Goal: Task Accomplishment & Management: Manage account settings

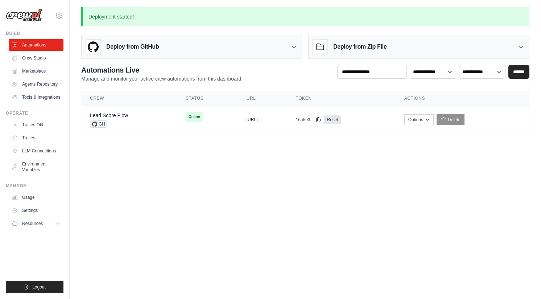
click at [137, 203] on body "doug@braintrustdata.com Settings Build Automations" at bounding box center [270, 149] width 541 height 299
click at [186, 117] on span "Online" at bounding box center [194, 117] width 17 height 10
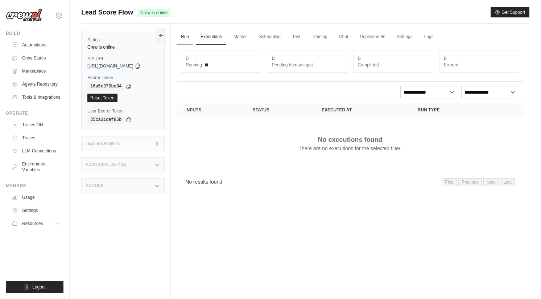
click at [192, 39] on link "Run" at bounding box center [185, 36] width 17 height 15
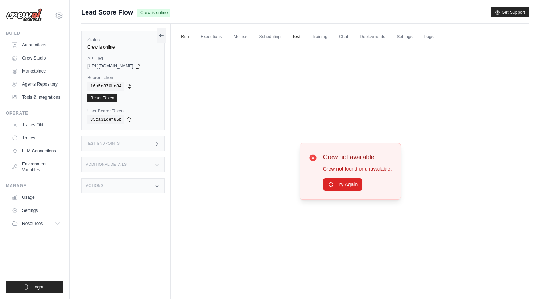
click at [296, 31] on link "Test" at bounding box center [296, 36] width 17 height 15
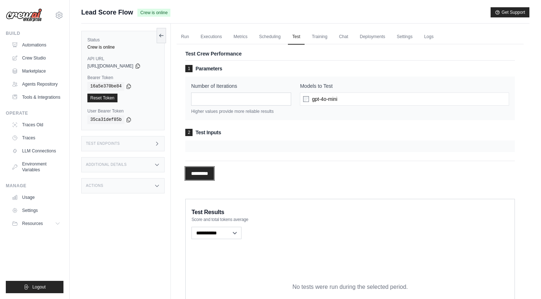
click at [201, 167] on input "*********" at bounding box center [199, 173] width 29 height 13
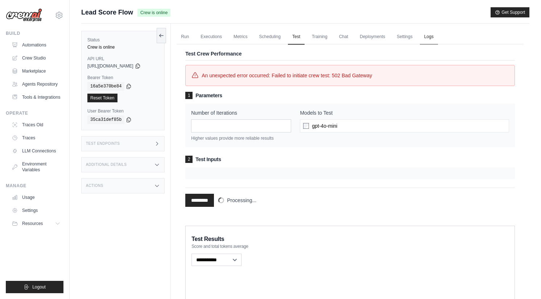
click at [431, 37] on link "Logs" at bounding box center [429, 36] width 18 height 15
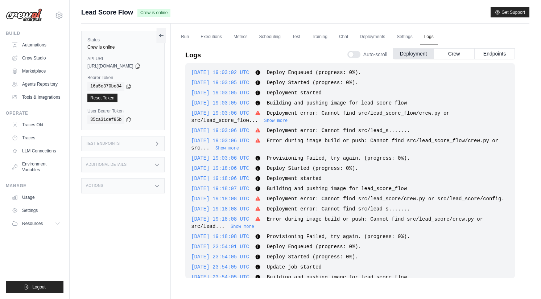
scroll to position [617, 0]
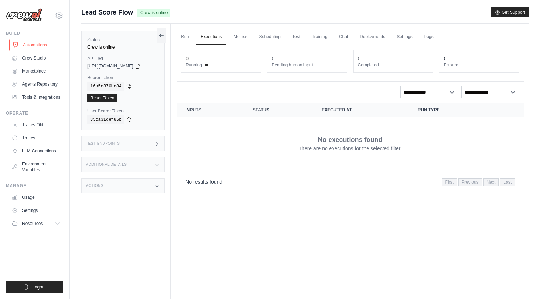
click at [41, 43] on link "Automations" at bounding box center [36, 45] width 55 height 12
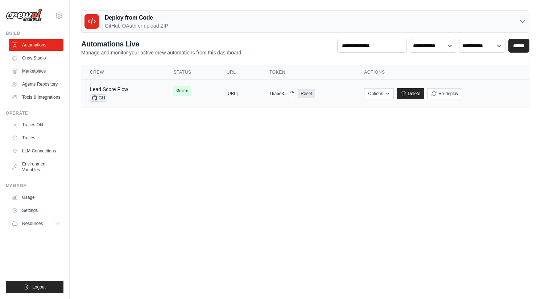
click at [190, 88] on td "Online" at bounding box center [191, 91] width 53 height 22
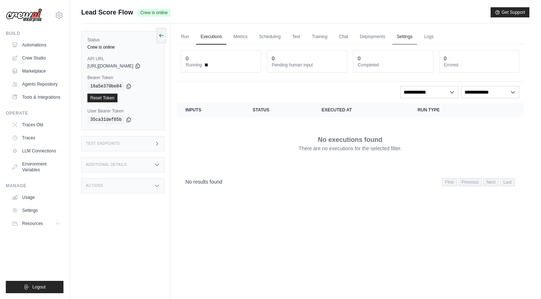
click at [405, 37] on link "Settings" at bounding box center [404, 36] width 24 height 15
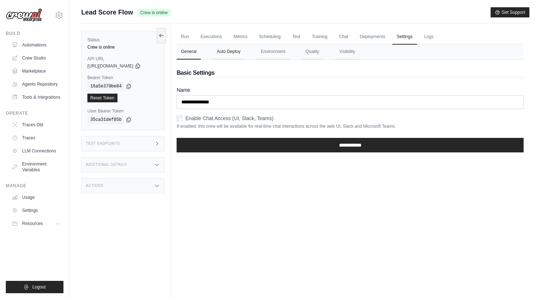
click at [235, 54] on button "Auto Deploy" at bounding box center [228, 51] width 32 height 15
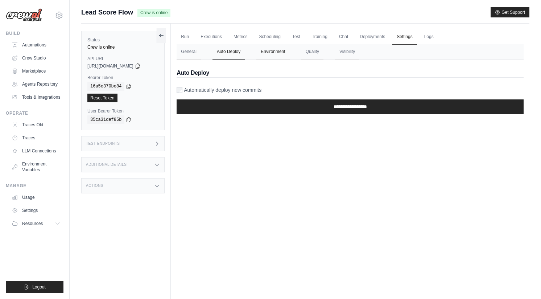
click at [274, 47] on button "Environment" at bounding box center [272, 51] width 33 height 15
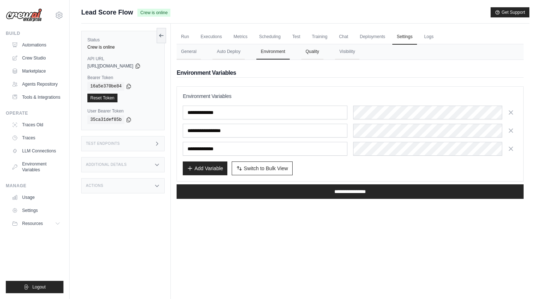
click at [313, 53] on button "Quality" at bounding box center [312, 51] width 22 height 15
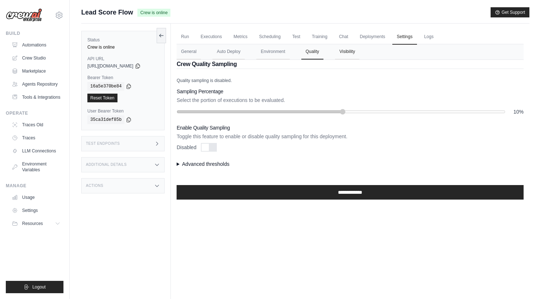
click at [346, 54] on button "Visibility" at bounding box center [347, 51] width 24 height 15
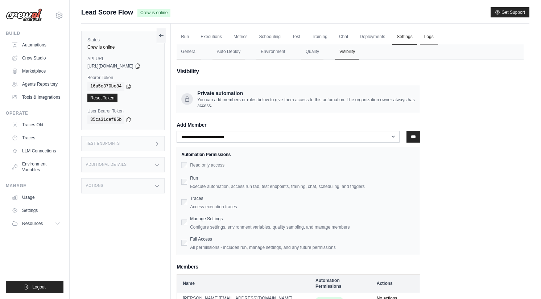
click at [422, 40] on link "Logs" at bounding box center [429, 36] width 18 height 15
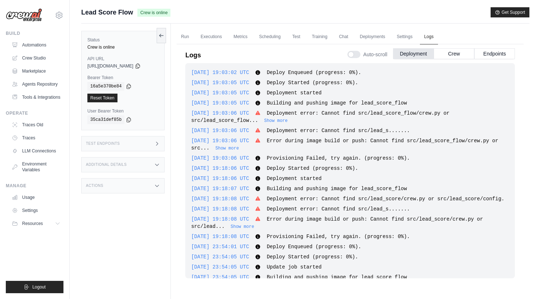
scroll to position [617, 0]
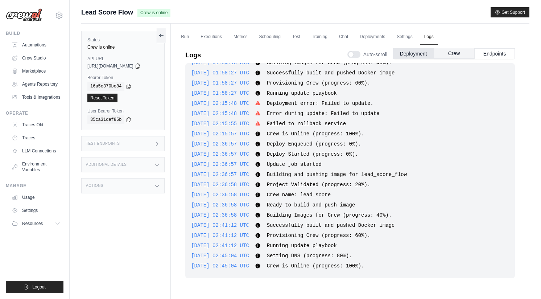
click at [461, 56] on button "Crew" at bounding box center [454, 53] width 41 height 11
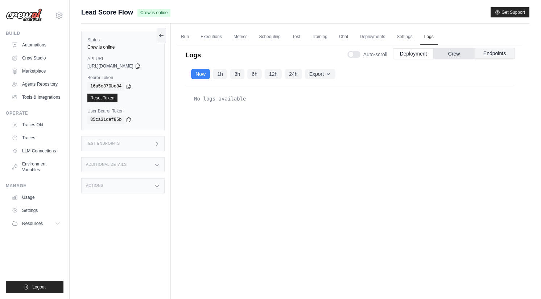
click at [495, 51] on button "Endpoints" at bounding box center [494, 53] width 41 height 11
click at [425, 54] on button "Deployment" at bounding box center [413, 53] width 41 height 11
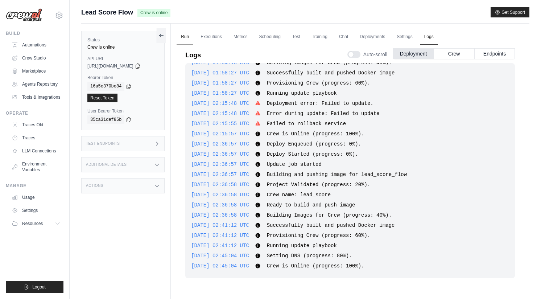
click at [188, 35] on link "Run" at bounding box center [185, 36] width 17 height 15
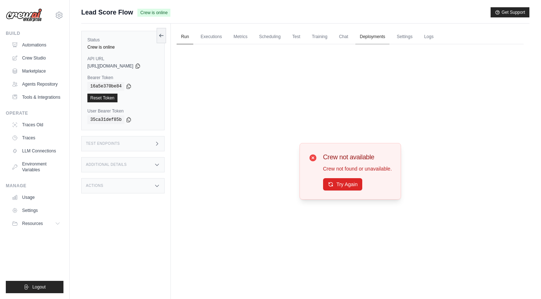
click at [370, 35] on link "Deployments" at bounding box center [372, 36] width 34 height 15
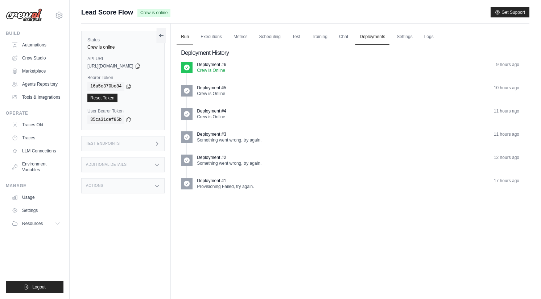
click at [185, 35] on link "Run" at bounding box center [185, 36] width 17 height 15
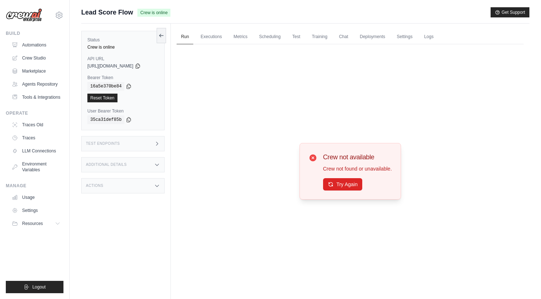
click at [158, 14] on span "Crew is online" at bounding box center [153, 13] width 33 height 8
click at [125, 14] on span "Lead Score Flow" at bounding box center [107, 12] width 52 height 10
click at [44, 46] on link "Automations" at bounding box center [36, 45] width 55 height 12
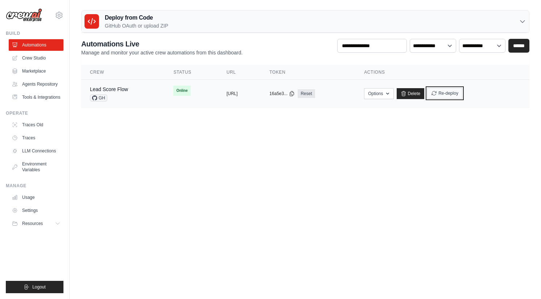
click at [462, 92] on button "Re-deploy" at bounding box center [444, 93] width 35 height 11
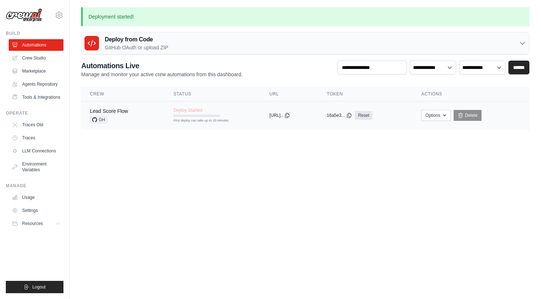
click at [101, 120] on span "GH" at bounding box center [98, 119] width 17 height 7
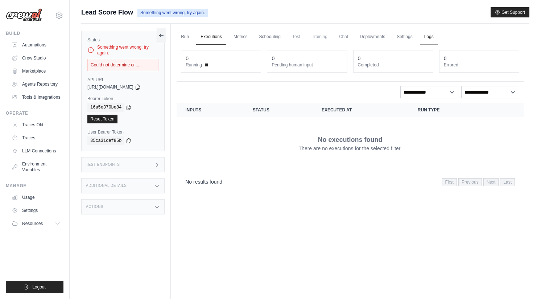
click at [430, 35] on link "Logs" at bounding box center [429, 36] width 18 height 15
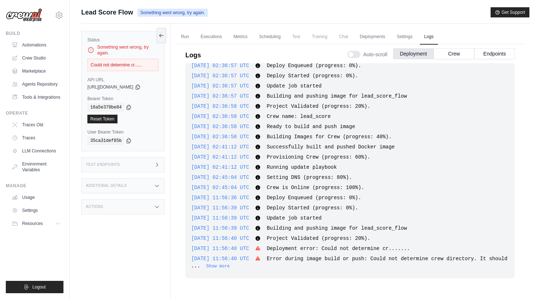
scroll to position [31, 0]
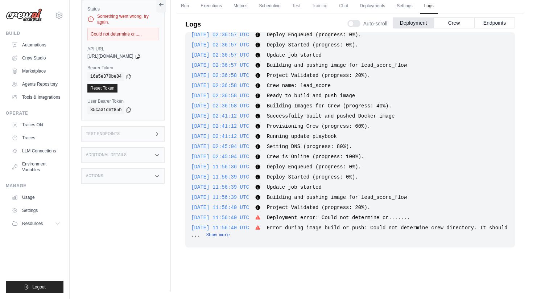
click at [230, 235] on button "Show more" at bounding box center [218, 235] width 24 height 6
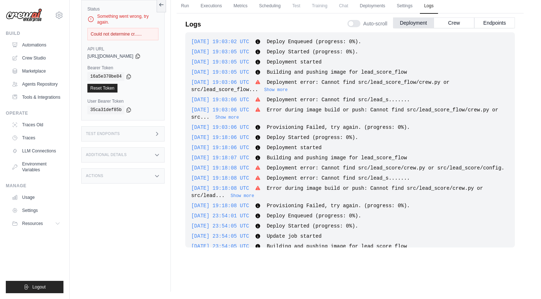
scroll to position [0, 0]
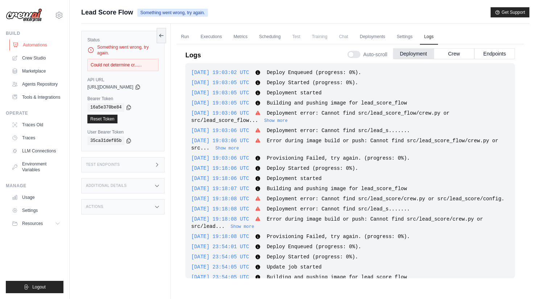
click at [36, 45] on link "Automations" at bounding box center [36, 45] width 55 height 12
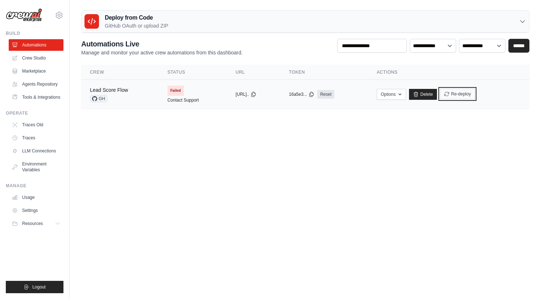
click at [465, 93] on button "Re-deploy" at bounding box center [457, 93] width 35 height 11
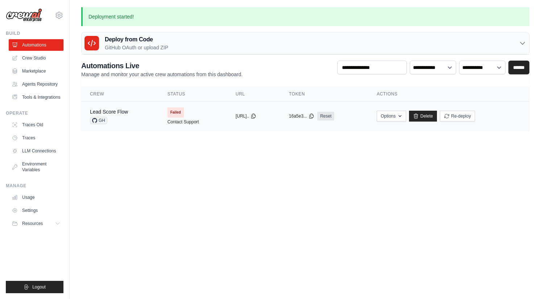
click at [194, 116] on td "Failed Contact Support" at bounding box center [193, 116] width 68 height 29
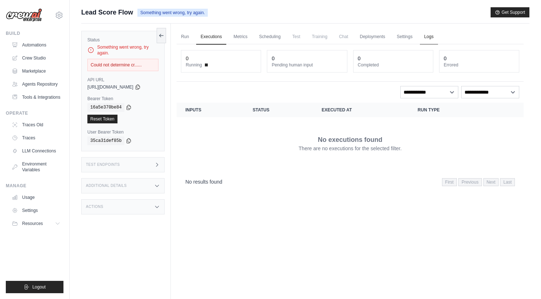
click at [434, 39] on link "Logs" at bounding box center [429, 36] width 18 height 15
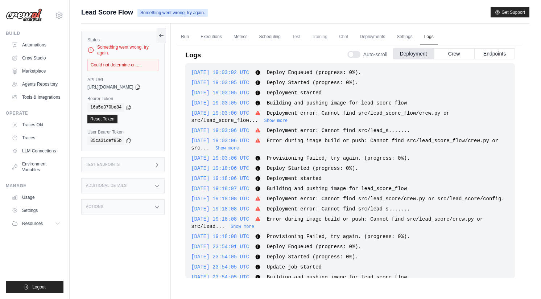
scroll to position [774, 0]
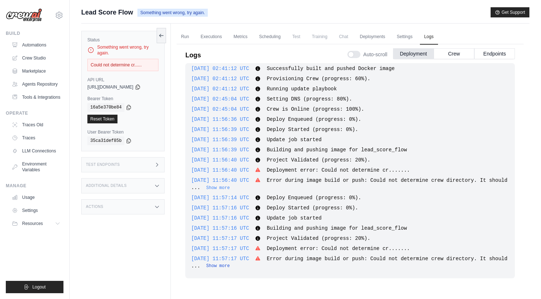
click at [230, 266] on button "Show more" at bounding box center [218, 266] width 24 height 6
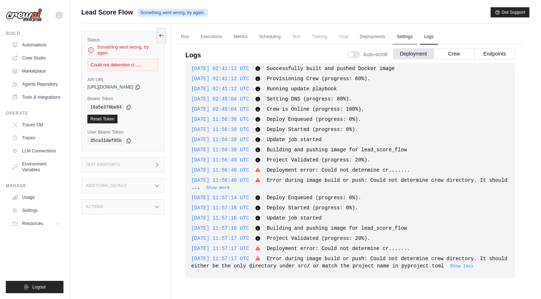
click at [404, 38] on link "Settings" at bounding box center [404, 36] width 24 height 15
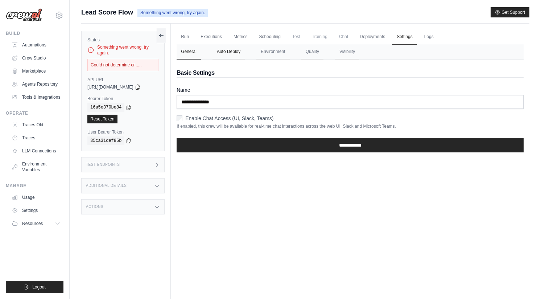
click at [216, 56] on button "Auto Deploy" at bounding box center [228, 51] width 32 height 15
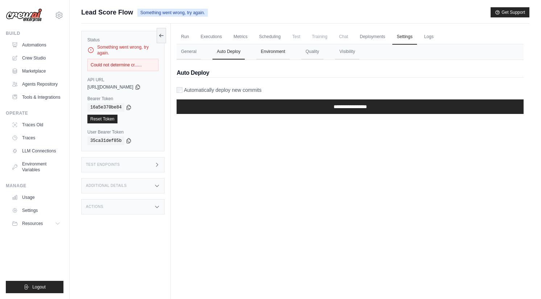
click at [278, 54] on button "Environment" at bounding box center [272, 51] width 33 height 15
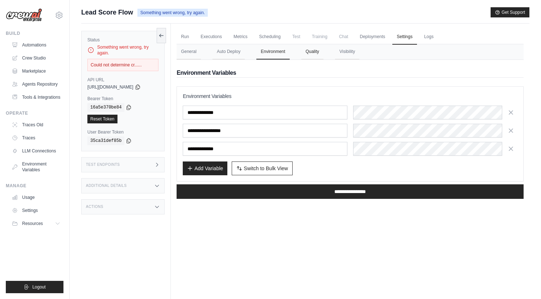
click at [312, 54] on button "Quality" at bounding box center [312, 51] width 22 height 15
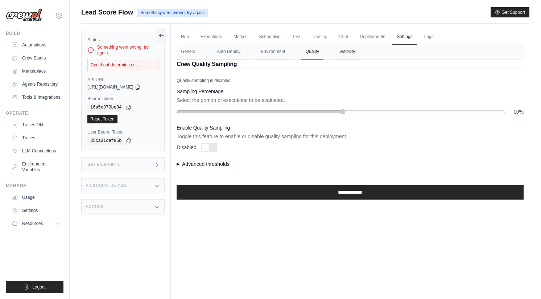
click at [346, 44] on button "Visibility" at bounding box center [347, 51] width 24 height 15
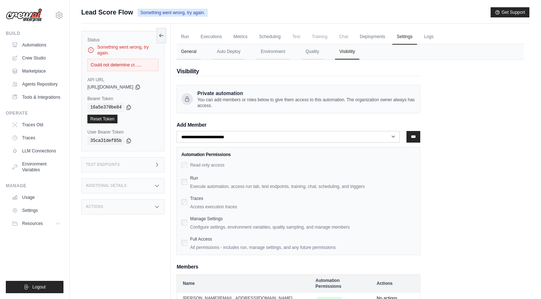
click at [192, 51] on button "General" at bounding box center [189, 51] width 24 height 15
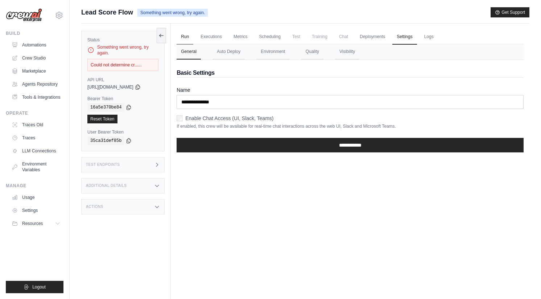
click at [188, 36] on link "Run" at bounding box center [185, 36] width 17 height 15
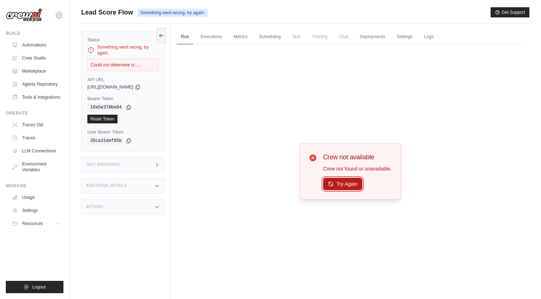
click at [341, 185] on button "Try Again" at bounding box center [343, 184] width 40 height 12
click at [214, 37] on link "Executions" at bounding box center [211, 36] width 30 height 15
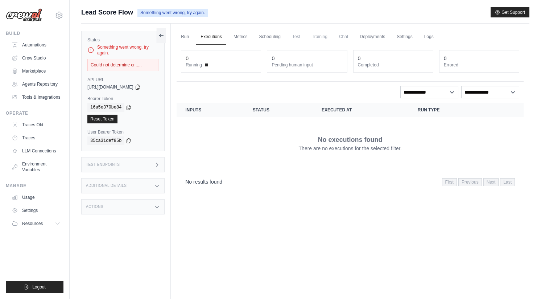
click at [255, 36] on ul "Run Executions Metrics Scheduling Test Training Chat Deployments Settings Logs" at bounding box center [350, 36] width 347 height 15
click at [240, 37] on link "Metrics" at bounding box center [240, 36] width 23 height 15
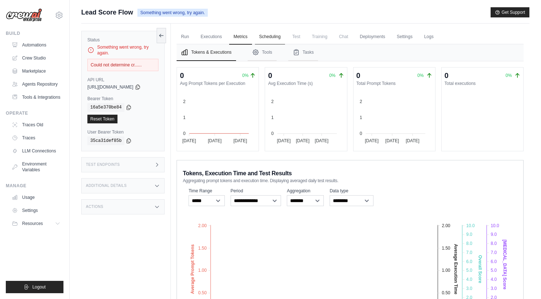
click at [270, 37] on link "Scheduling" at bounding box center [270, 36] width 30 height 15
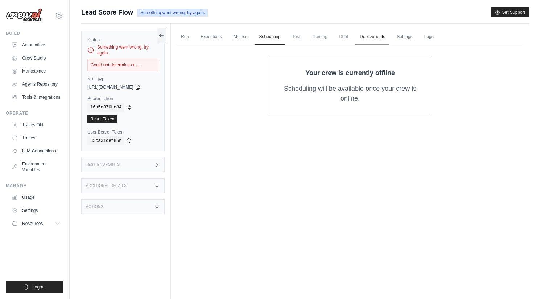
click at [370, 37] on link "Deployments" at bounding box center [372, 36] width 34 height 15
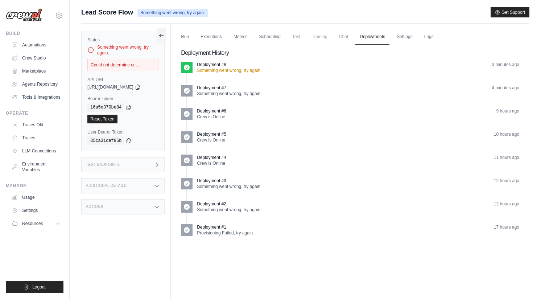
click at [220, 70] on p "Something went wrong, try again." at bounding box center [229, 70] width 65 height 6
click at [198, 61] on div "Deployment History Deployment #8 Something went wrong, try again. 3 minutes ago…" at bounding box center [350, 142] width 347 height 196
click at [194, 61] on div "Deployment History Deployment #8 Something went wrong, try again. 3 minutes ago…" at bounding box center [350, 142] width 347 height 196
click at [428, 39] on link "Logs" at bounding box center [429, 36] width 18 height 15
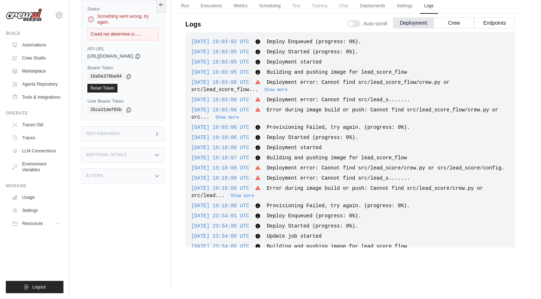
scroll to position [774, 0]
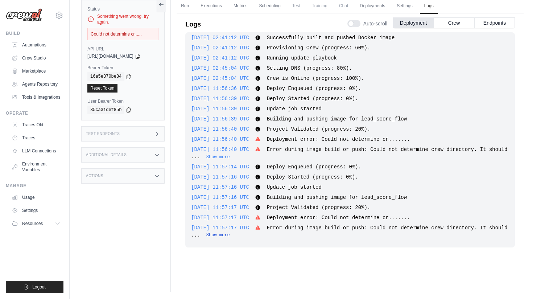
click at [230, 237] on button "Show more" at bounding box center [218, 235] width 24 height 6
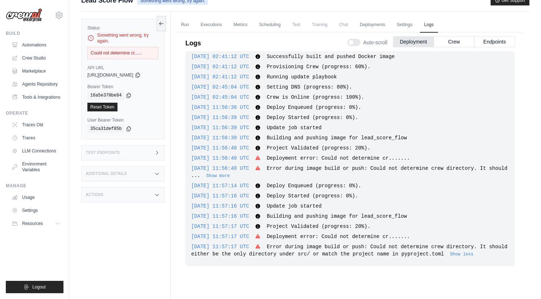
scroll to position [0, 0]
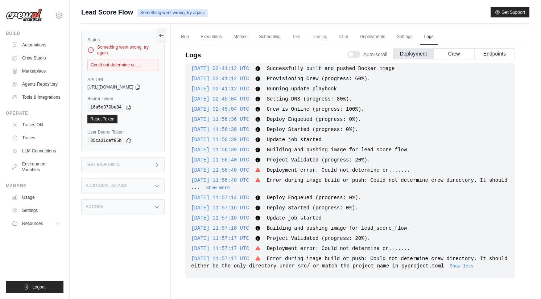
click at [187, 45] on div "Logs Auto-scroll Deployment Crew Endpoints" at bounding box center [350, 53] width 330 height 20
click at [187, 38] on link "Run" at bounding box center [185, 36] width 17 height 15
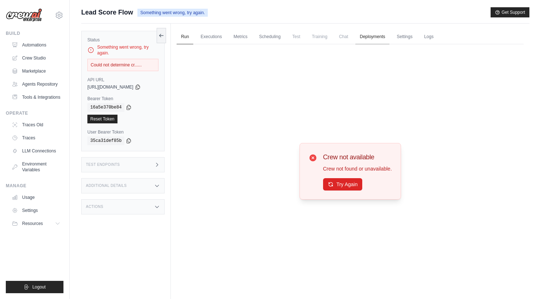
click at [360, 36] on link "Deployments" at bounding box center [372, 36] width 34 height 15
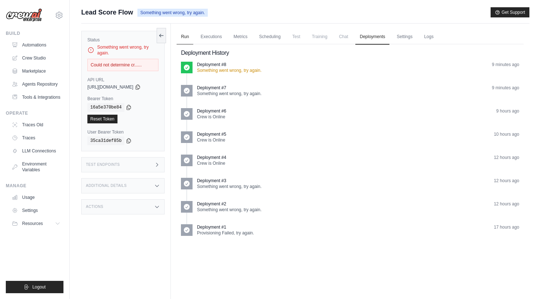
click at [181, 34] on link "Run" at bounding box center [185, 36] width 17 height 15
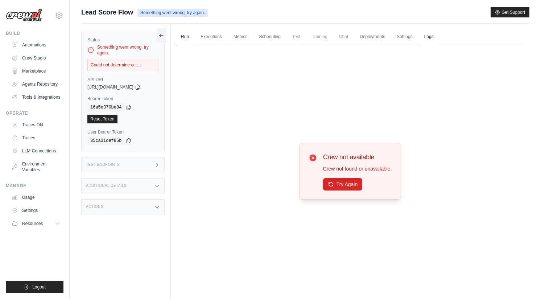
click at [428, 31] on link "Logs" at bounding box center [429, 36] width 18 height 15
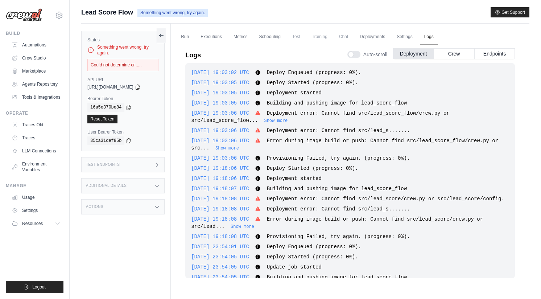
scroll to position [774, 0]
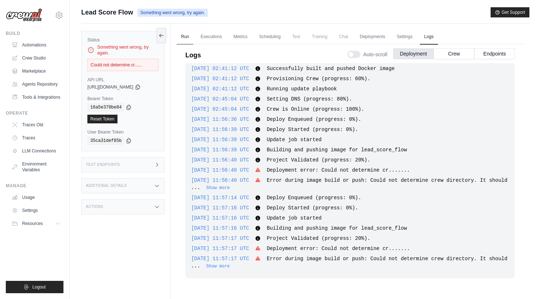
click at [187, 36] on link "Run" at bounding box center [185, 36] width 17 height 15
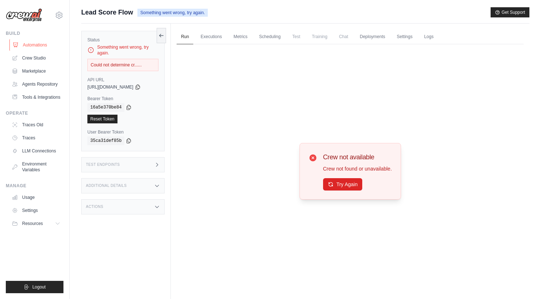
click at [32, 45] on link "Automations" at bounding box center [36, 45] width 55 height 12
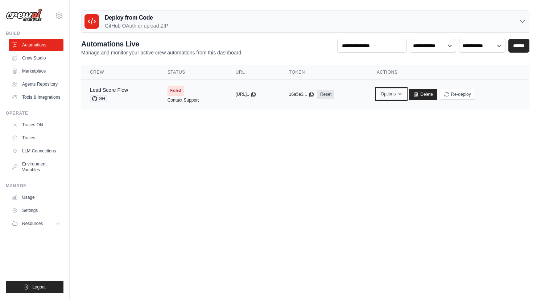
click at [405, 97] on button "Options" at bounding box center [391, 93] width 29 height 11
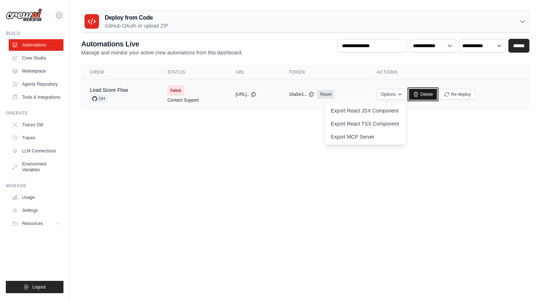
click at [434, 96] on link "Delete" at bounding box center [423, 94] width 28 height 11
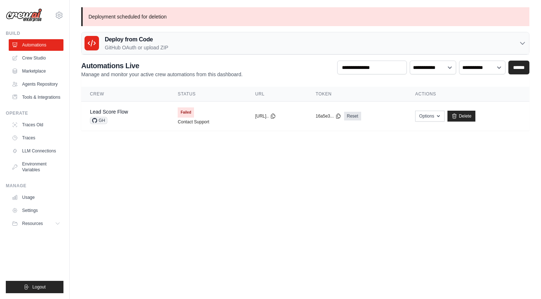
click at [163, 236] on body "doug@braintrustdata.com Settings Build Automations" at bounding box center [270, 149] width 541 height 299
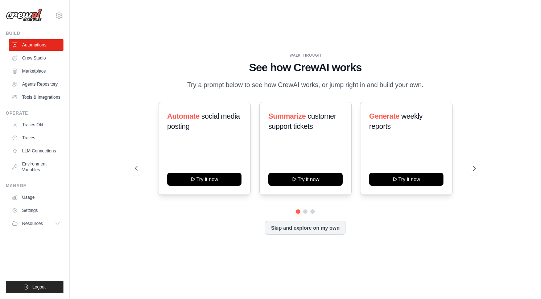
click at [110, 144] on div "WALKTHROUGH See how [PERSON_NAME] works Try a prompt below to see how [PERSON_N…" at bounding box center [305, 149] width 448 height 284
click at [41, 41] on link "Automations" at bounding box center [36, 45] width 55 height 12
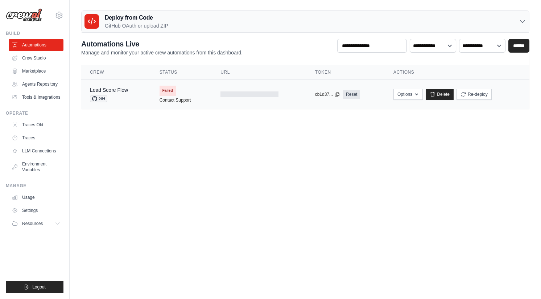
click at [190, 92] on td "Failed Contact Support" at bounding box center [181, 94] width 61 height 29
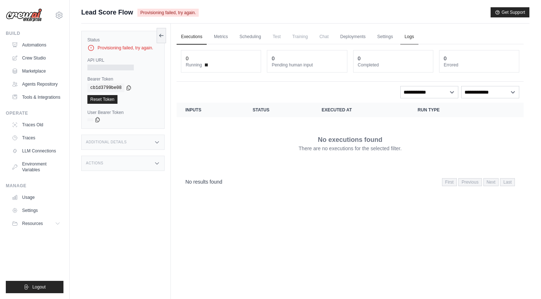
click at [414, 38] on link "Logs" at bounding box center [409, 36] width 18 height 15
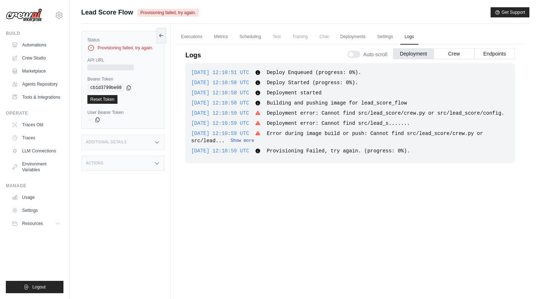
click at [243, 144] on button "Show more" at bounding box center [243, 141] width 24 height 6
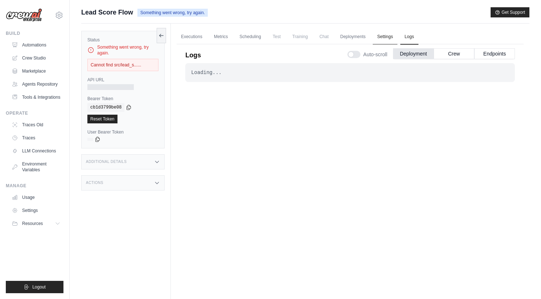
click at [385, 35] on link "Settings" at bounding box center [385, 36] width 24 height 15
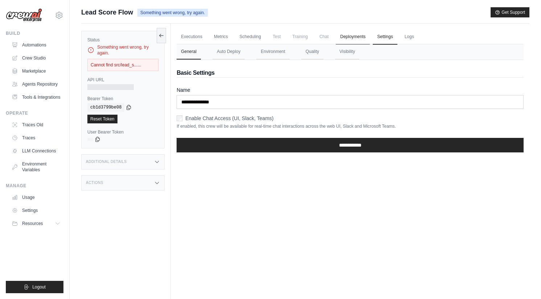
click at [352, 35] on link "Deployments" at bounding box center [353, 36] width 34 height 15
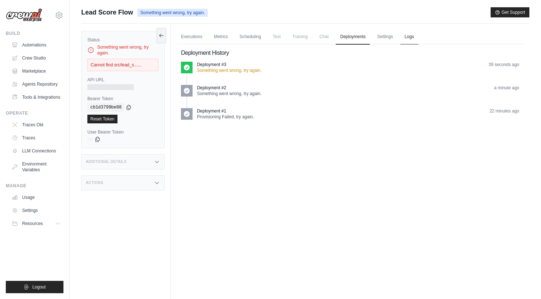
click at [407, 38] on link "Logs" at bounding box center [409, 36] width 18 height 15
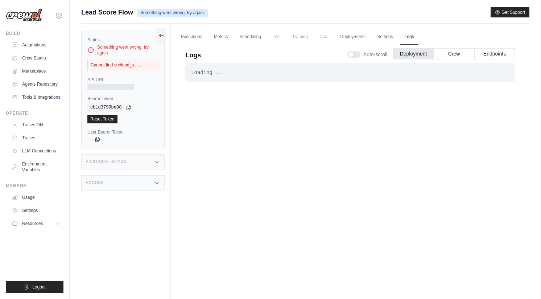
click at [329, 170] on div "Loading... . . . Failed" at bounding box center [350, 177] width 330 height 228
click at [452, 58] on button "Crew" at bounding box center [454, 53] width 41 height 11
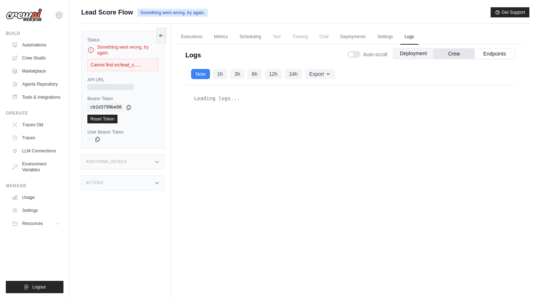
click at [409, 54] on button "Deployment" at bounding box center [413, 53] width 41 height 11
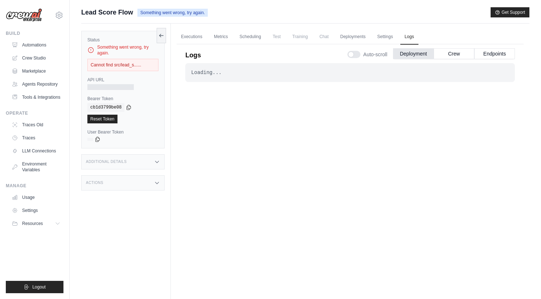
click at [287, 96] on div "Loading... . . . Failed" at bounding box center [350, 177] width 330 height 228
click at [203, 43] on div "Logs Auto-scroll Deployment Crew Endpoints" at bounding box center [350, 53] width 330 height 20
click at [198, 37] on link "Executions" at bounding box center [192, 36] width 30 height 15
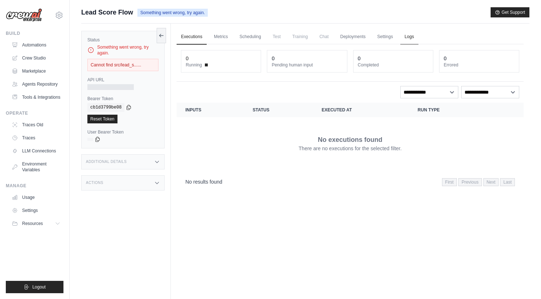
click at [404, 34] on link "Logs" at bounding box center [409, 36] width 18 height 15
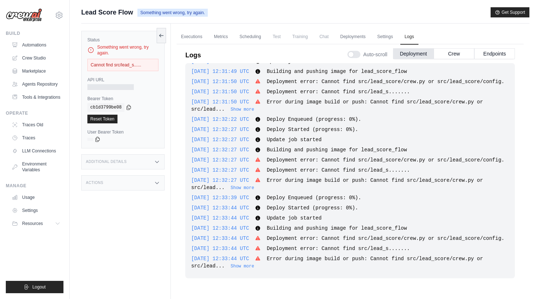
scroll to position [31, 0]
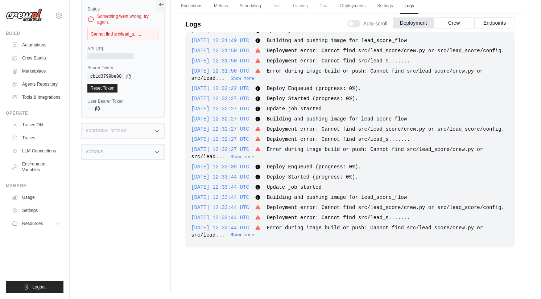
click at [244, 234] on button "Show more" at bounding box center [243, 235] width 24 height 6
click at [357, 7] on link "Deployments" at bounding box center [353, 6] width 34 height 15
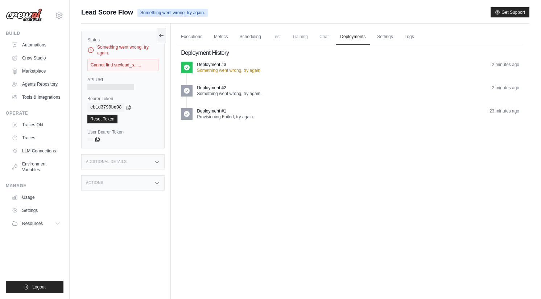
click at [124, 65] on div "Cannot find src/lead_s......" at bounding box center [122, 65] width 71 height 12
click at [111, 63] on div "Cannot find src/lead_s......" at bounding box center [122, 65] width 71 height 12
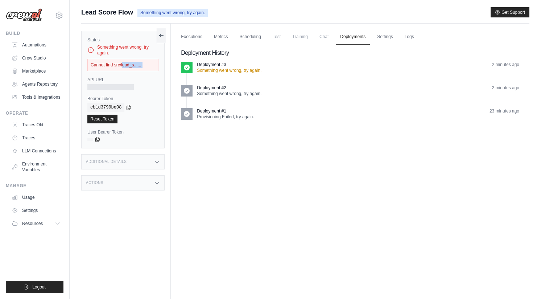
click at [111, 63] on div "Cannot find src/lead_s......" at bounding box center [122, 65] width 71 height 12
click at [126, 63] on div "Cannot find src/lead_s......" at bounding box center [122, 65] width 71 height 12
click at [120, 170] on div "Status Something went wrong, try again. Cannot find src/lead_s...... API URL Be…" at bounding box center [126, 173] width 90 height 299
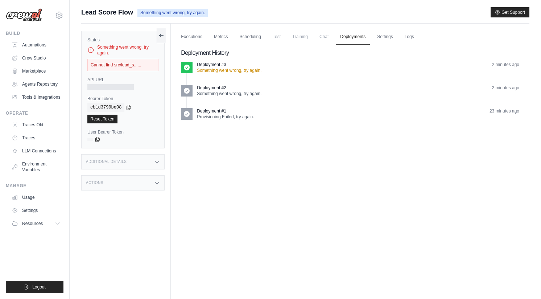
click at [121, 167] on div "Additional Details" at bounding box center [122, 161] width 83 height 15
click at [123, 164] on div "Additional Details" at bounding box center [122, 161] width 83 height 15
click at [134, 165] on div "Additional Details" at bounding box center [122, 161] width 83 height 15
click at [129, 181] on div "Version Not specified" at bounding box center [142, 181] width 33 height 12
click at [133, 149] on div "Status Something went wrong, try again. Cannot find src/lead_s...... API URL Be…" at bounding box center [126, 173] width 90 height 299
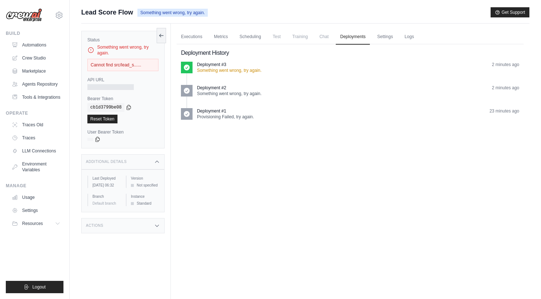
click at [131, 157] on div "Additional Details" at bounding box center [122, 161] width 83 height 15
click at [120, 198] on div "Status Something went wrong, try again. Cannot find src/lead_s...... API URL Be…" at bounding box center [126, 173] width 90 height 299
click at [133, 178] on div "Actions" at bounding box center [122, 182] width 83 height 15
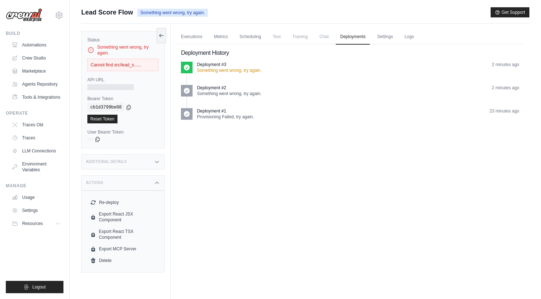
click at [125, 184] on div "Actions" at bounding box center [122, 182] width 83 height 15
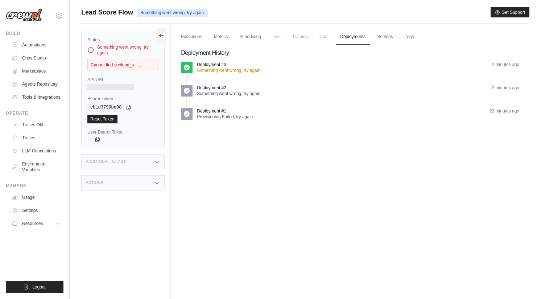
click at [105, 65] on div "Cannot find src/lead_s......" at bounding box center [122, 65] width 71 height 12
click at [110, 65] on div "Cannot find src/lead_s......" at bounding box center [122, 65] width 71 height 12
click at [38, 45] on link "Automations" at bounding box center [36, 45] width 55 height 12
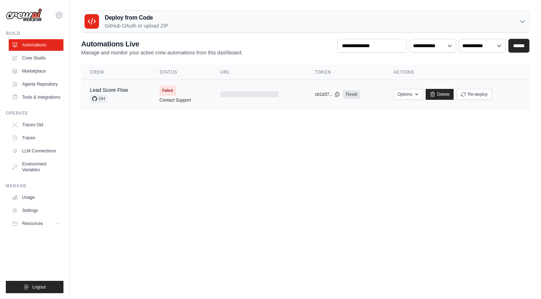
click at [179, 94] on td "Failed Contact Support" at bounding box center [181, 94] width 61 height 29
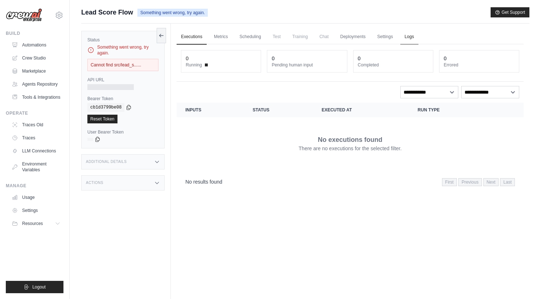
click at [402, 34] on link "Logs" at bounding box center [409, 36] width 18 height 15
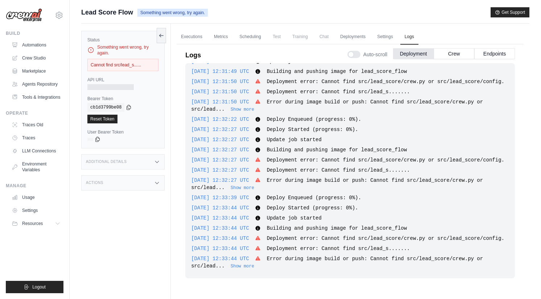
scroll to position [31, 0]
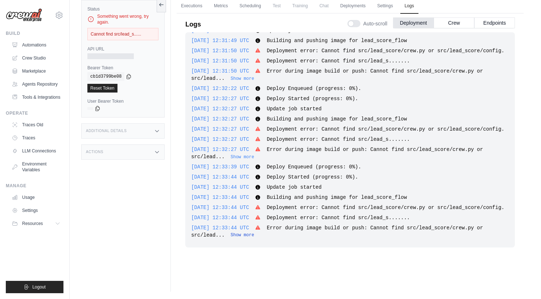
click at [248, 234] on button "Show more" at bounding box center [243, 235] width 24 height 6
click at [276, 230] on div "[DATE] 12:33:44 UTC Error during image build or push: Cannot find src/lead_scor…" at bounding box center [350, 231] width 318 height 15
click at [276, 232] on button "Show less" at bounding box center [273, 235] width 24 height 6
click at [247, 236] on button "Show more" at bounding box center [243, 235] width 24 height 6
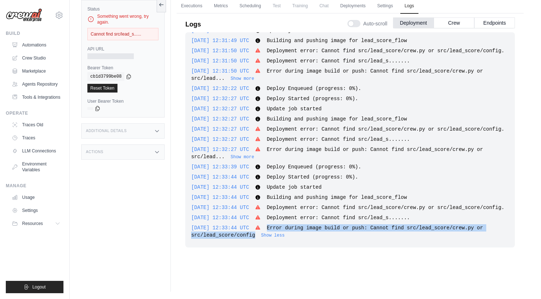
drag, startPoint x: 279, startPoint y: 226, endPoint x: 255, endPoint y: 233, distance: 25.1
click at [255, 233] on span "Error during image build or push: Cannot find src/lead_score/crew.py or src/lea…" at bounding box center [337, 231] width 292 height 13
copy span "Error during image build or push: Cannot find src/lead_score/crew.py or src/lea…"
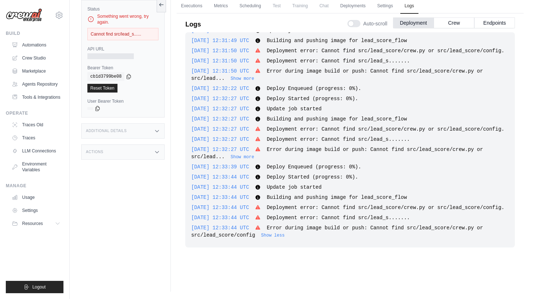
click at [175, 216] on div "Executions Metrics Scheduling Test Training Chat Deployments Settings Logs 0 Ru…" at bounding box center [350, 142] width 359 height 299
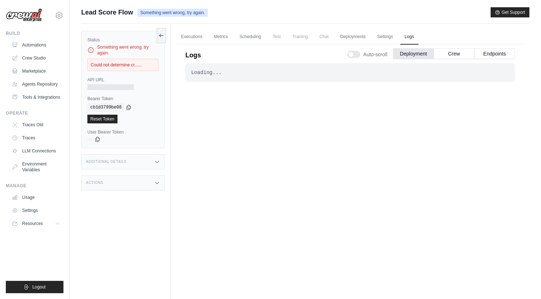
click at [121, 71] on div "Status Something went wrong, try again. Could not determine cr...... API URL Be…" at bounding box center [122, 89] width 83 height 117
click at [128, 61] on div "Could not determine cr......" at bounding box center [122, 65] width 71 height 12
click at [128, 62] on div "Could not determine cr......" at bounding box center [122, 65] width 71 height 12
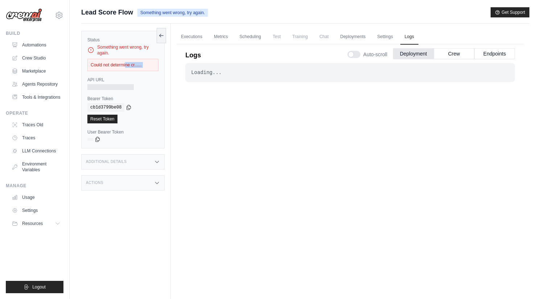
click at [128, 62] on div "Could not determine cr......" at bounding box center [122, 65] width 71 height 12
click at [202, 105] on div "Loading... . . . Failed" at bounding box center [350, 177] width 330 height 228
click at [299, 127] on div "Loading... . . . Failed" at bounding box center [350, 177] width 330 height 228
click at [39, 44] on link "Automations" at bounding box center [36, 45] width 55 height 12
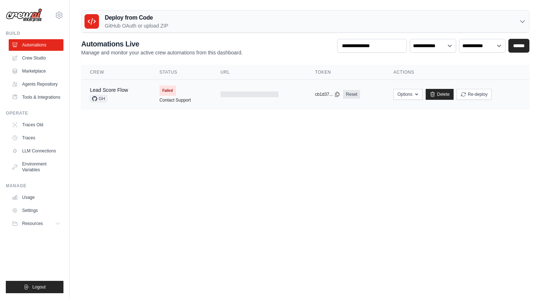
click at [182, 91] on td "Failed Contact Support" at bounding box center [181, 94] width 61 height 29
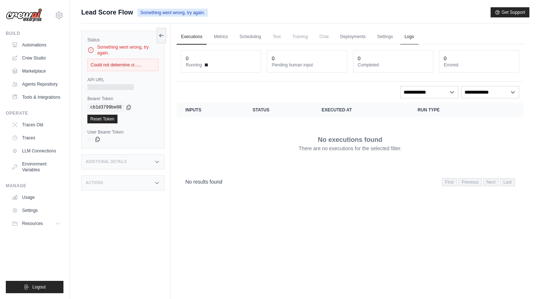
click at [408, 37] on link "Logs" at bounding box center [409, 36] width 18 height 15
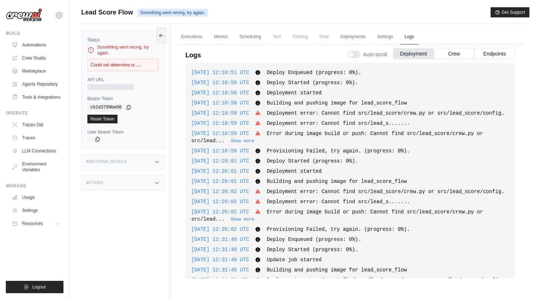
scroll to position [312, 0]
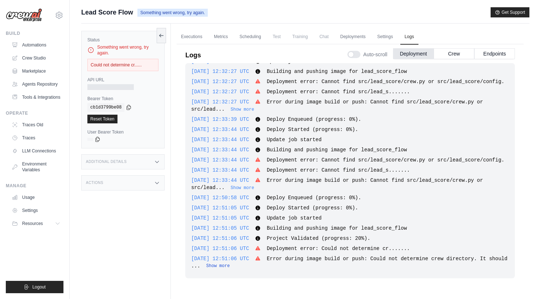
click at [230, 264] on button "Show more" at bounding box center [218, 266] width 24 height 6
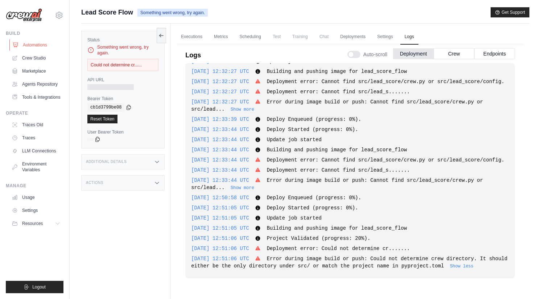
click at [38, 44] on link "Automations" at bounding box center [36, 45] width 55 height 12
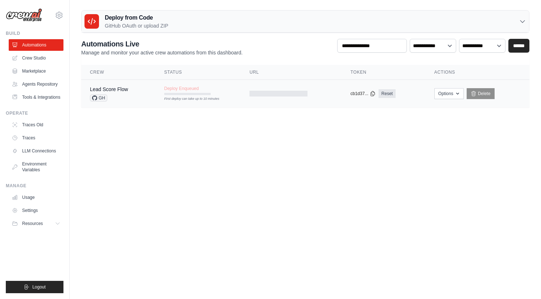
click at [183, 91] on span "Deploy Enqueued" at bounding box center [181, 89] width 34 height 6
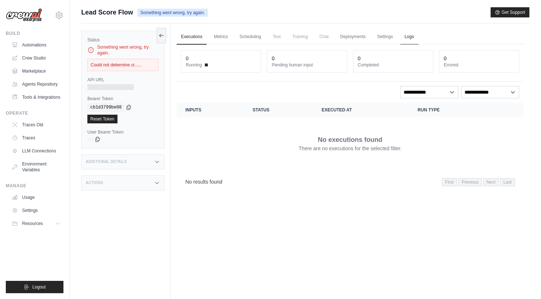
click at [409, 36] on link "Logs" at bounding box center [409, 36] width 18 height 15
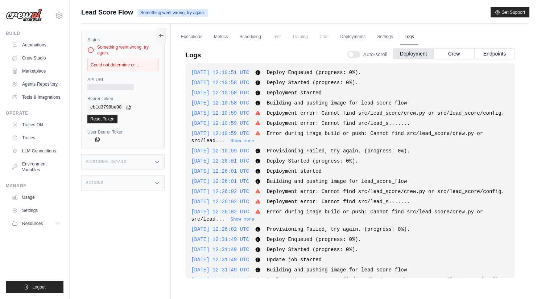
scroll to position [391, 0]
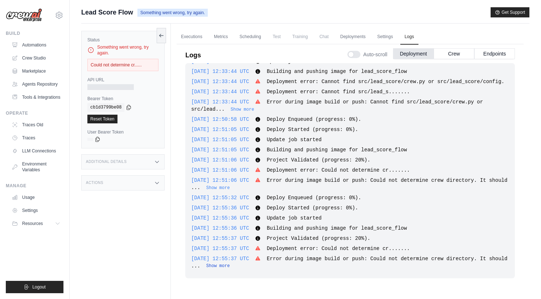
click at [230, 263] on button "Show more" at bounding box center [218, 266] width 24 height 6
